Goal: Information Seeking & Learning: Learn about a topic

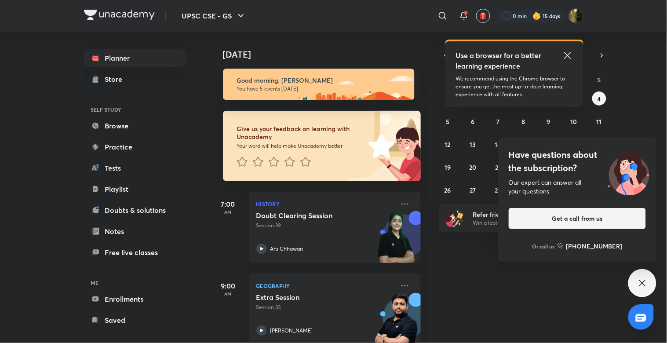
drag, startPoint x: 566, startPoint y: 54, endPoint x: 609, endPoint y: 90, distance: 56.2
click at [566, 54] on icon at bounding box center [567, 55] width 11 height 11
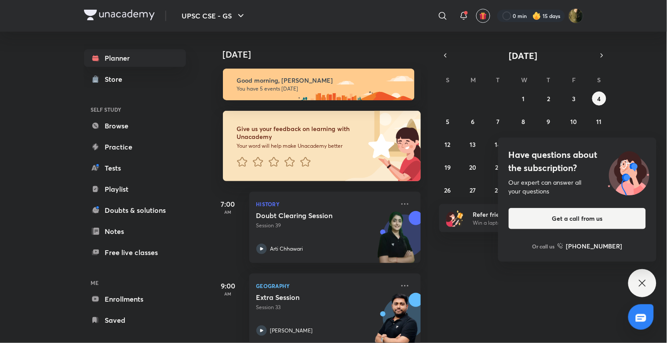
click at [648, 277] on div "Have questions about the subscription? Our expert can answer all your questions…" at bounding box center [642, 283] width 28 height 28
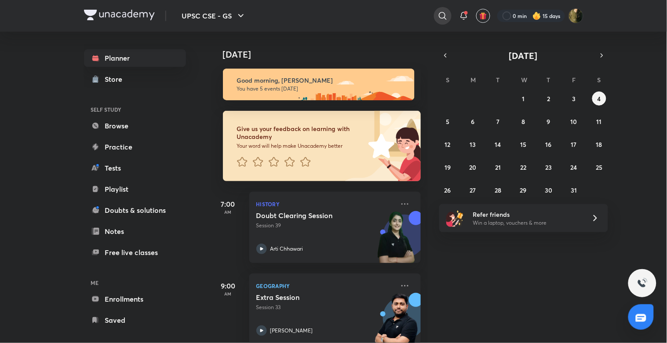
click at [448, 19] on div at bounding box center [443, 16] width 18 height 18
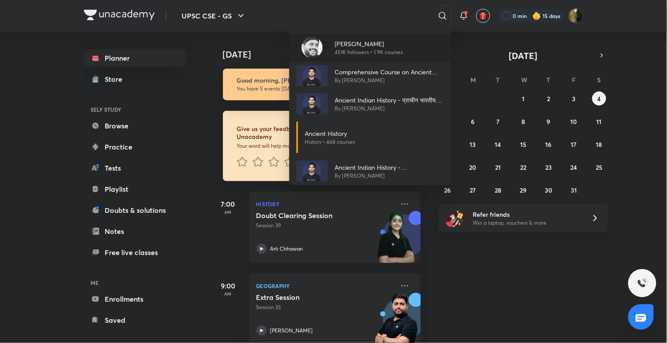
click at [365, 44] on p "[PERSON_NAME]" at bounding box center [369, 43] width 68 height 9
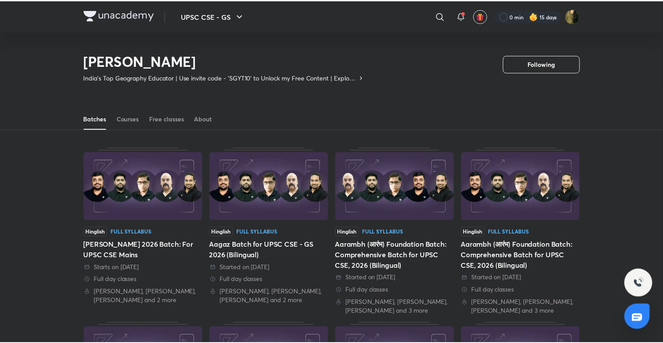
scroll to position [39, 0]
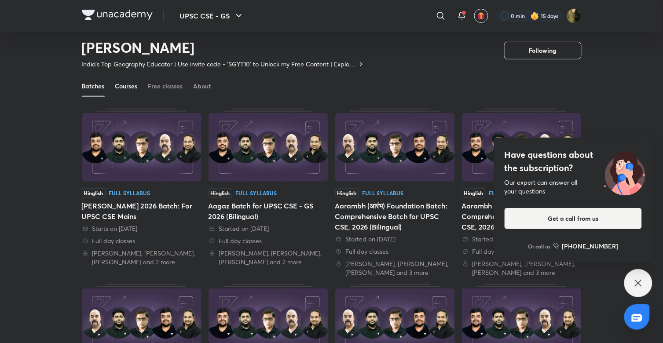
click at [128, 91] on link "Courses" at bounding box center [126, 86] width 22 height 21
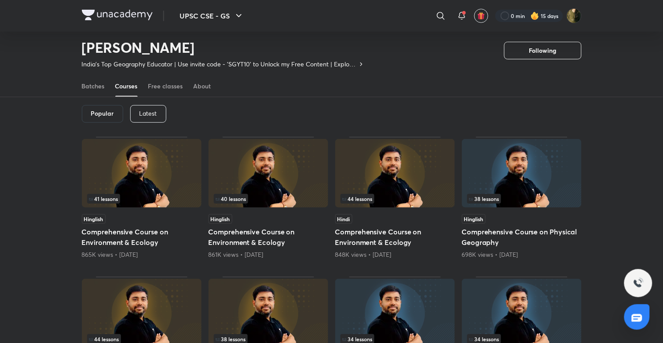
click at [143, 116] on p "Latest" at bounding box center [148, 113] width 18 height 7
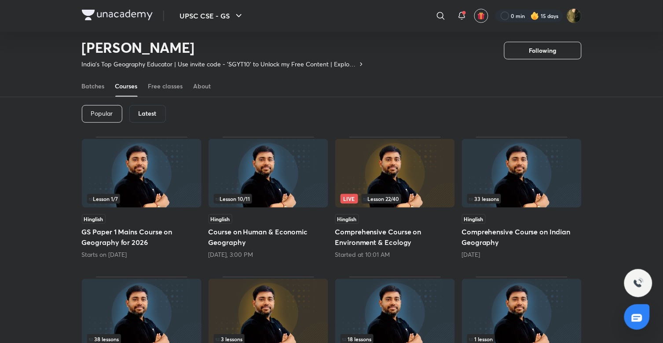
click at [526, 207] on img at bounding box center [522, 173] width 120 height 69
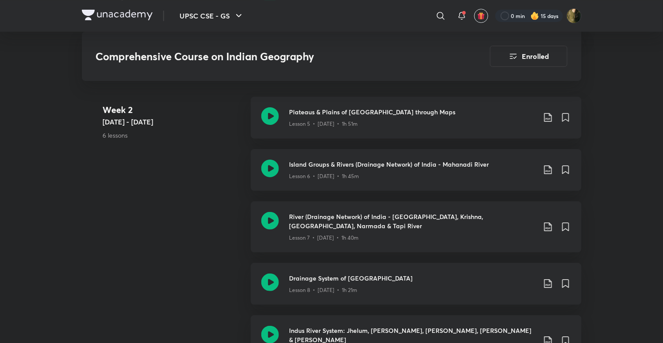
scroll to position [783, 0]
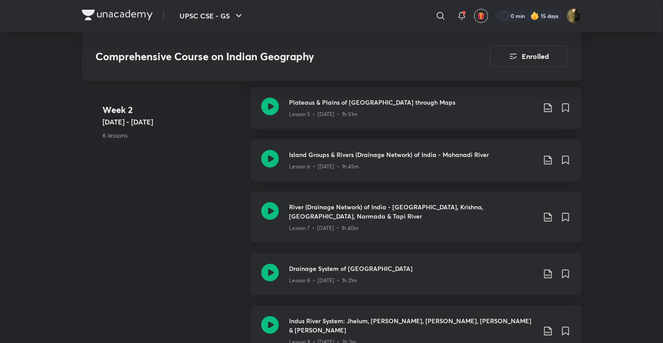
click at [380, 210] on h3 "River (Drainage Network) of India - [GEOGRAPHIC_DATA], Krishna, [GEOGRAPHIC_DAT…" at bounding box center [412, 211] width 246 height 18
click at [310, 273] on div "Lesson 8 • [DATE] • 1h 21m" at bounding box center [412, 278] width 246 height 11
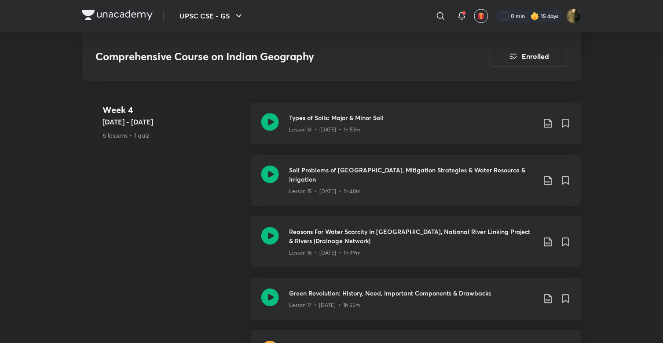
scroll to position [1467, 0]
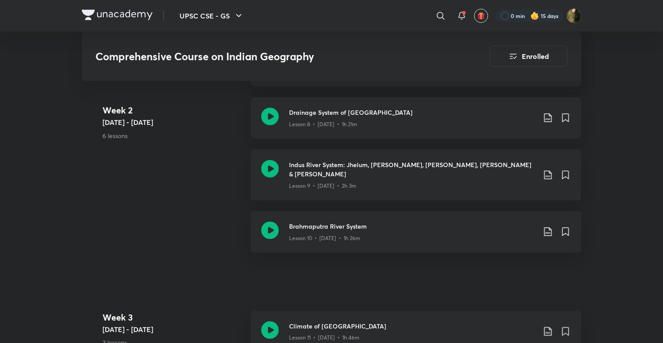
scroll to position [939, 0]
click at [328, 178] on div "Lesson 9 • [DATE] • 2h 3m" at bounding box center [412, 183] width 246 height 11
